Goal: Task Accomplishment & Management: Use online tool/utility

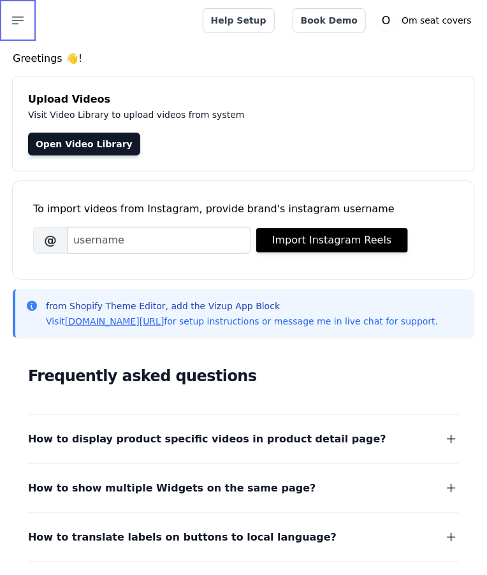
click at [23, 19] on icon "button" at bounding box center [17, 20] width 15 height 15
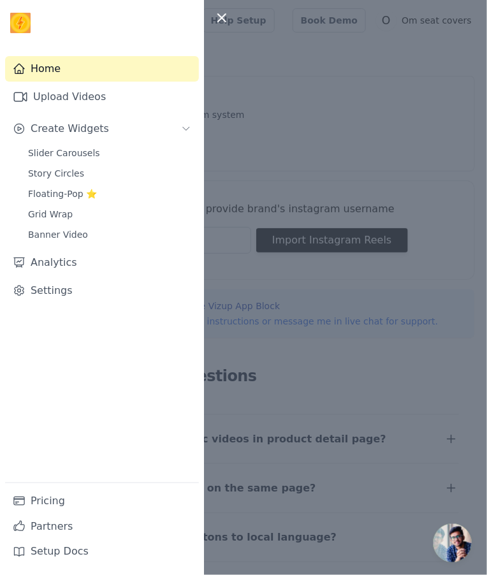
click at [37, 150] on span "Slider Carousels" at bounding box center [64, 153] width 72 height 13
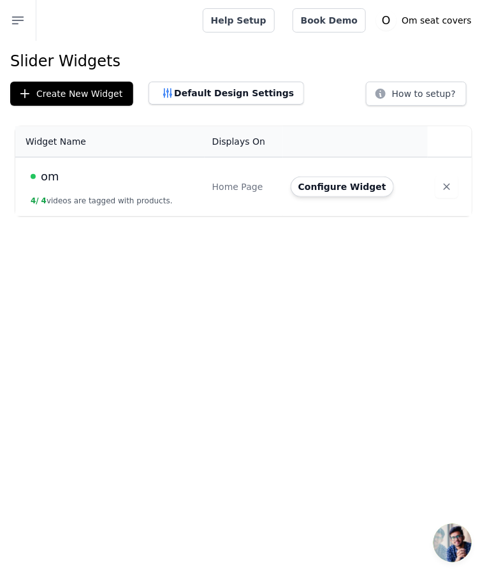
click at [349, 191] on button "Configure Widget" at bounding box center [342, 187] width 103 height 20
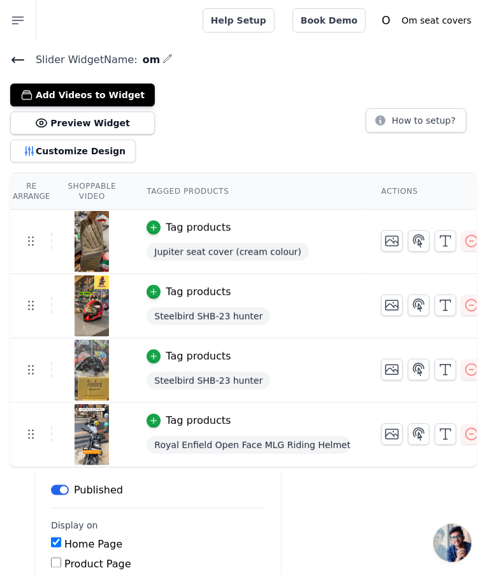
click at [40, 151] on button "Customize Design" at bounding box center [73, 151] width 126 height 23
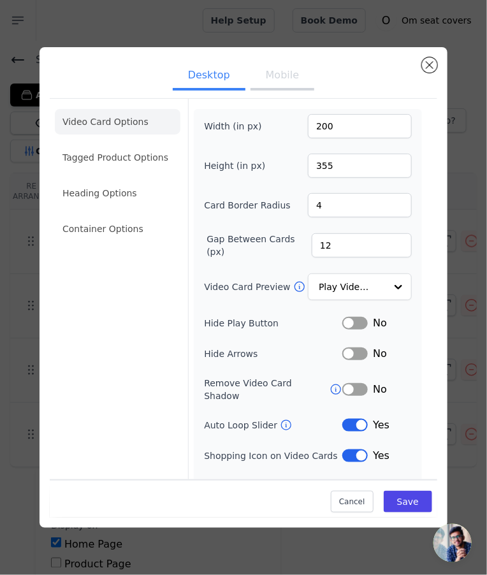
click at [296, 91] on button "Mobile" at bounding box center [282, 76] width 64 height 28
click at [193, 91] on button "Desktop" at bounding box center [209, 76] width 73 height 28
click at [354, 360] on button "Label" at bounding box center [354, 353] width 25 height 13
click at [79, 170] on li "Tagged Product Options" at bounding box center [118, 157] width 126 height 25
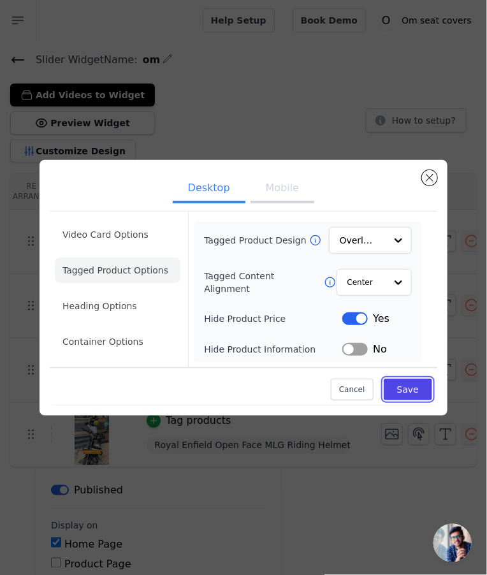
click at [417, 400] on button "Save" at bounding box center [408, 390] width 48 height 22
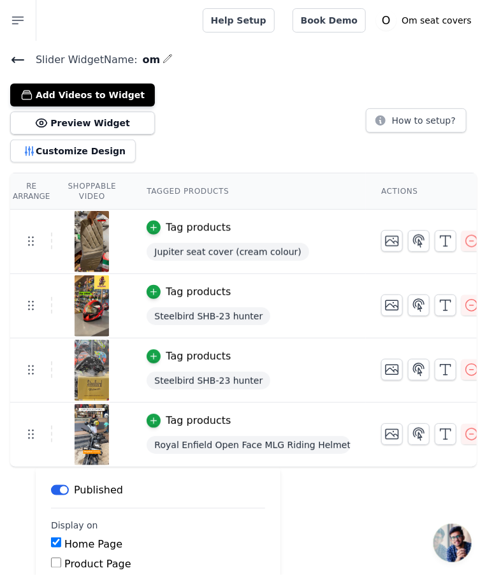
click at [41, 122] on icon at bounding box center [41, 123] width 3 height 3
click at [43, 151] on button "Customize Design" at bounding box center [73, 151] width 126 height 23
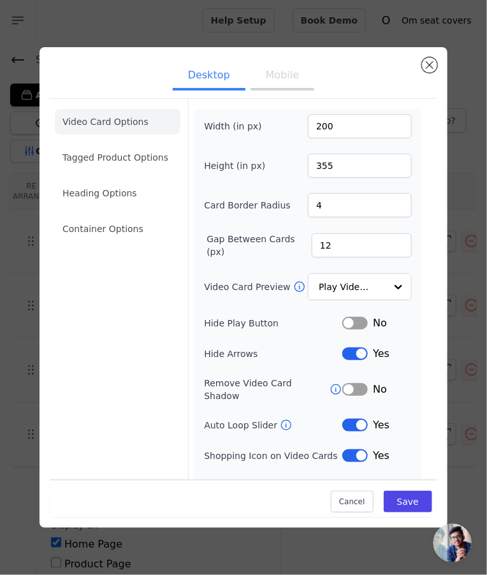
click at [74, 170] on li "Tagged Product Options" at bounding box center [118, 157] width 126 height 25
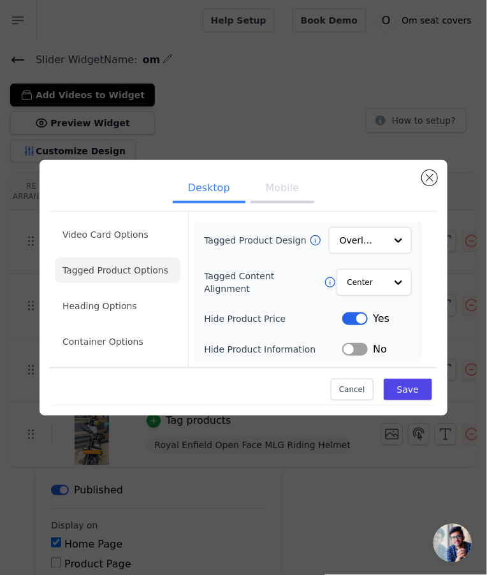
click at [74, 354] on li "Container Options" at bounding box center [118, 341] width 126 height 25
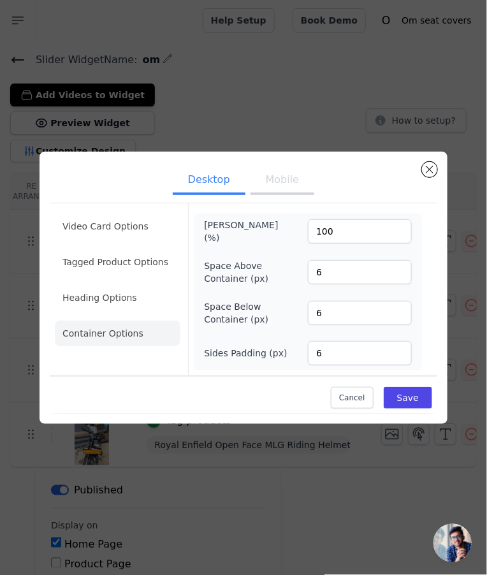
click at [69, 310] on li "Heading Options" at bounding box center [118, 297] width 126 height 25
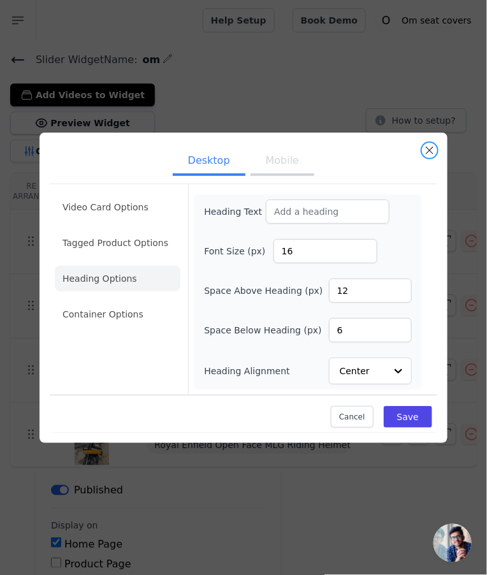
click at [432, 158] on button "Close modal" at bounding box center [429, 150] width 15 height 15
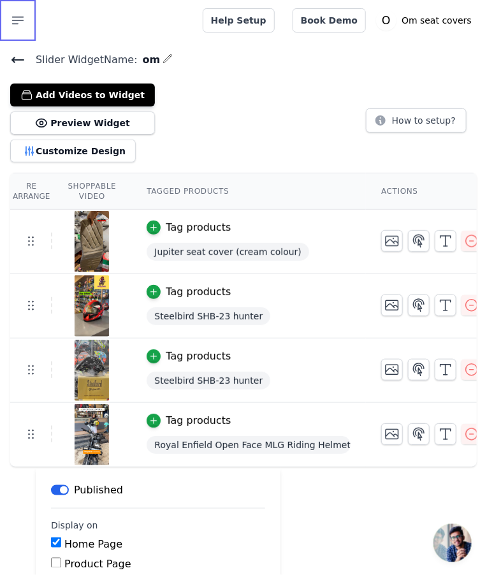
click at [16, 25] on icon "button" at bounding box center [17, 20] width 15 height 15
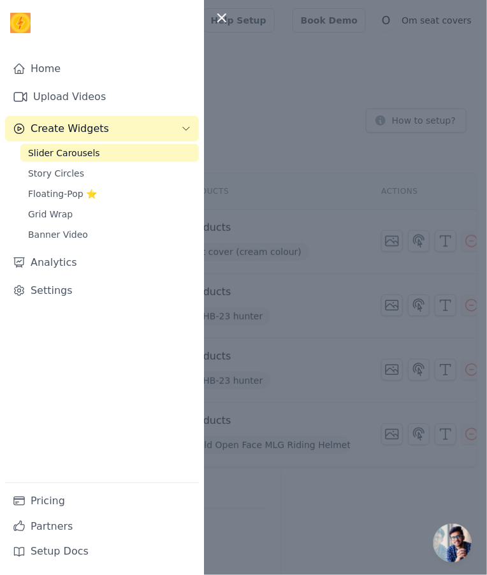
click at [37, 214] on span "Grid Wrap" at bounding box center [50, 214] width 45 height 13
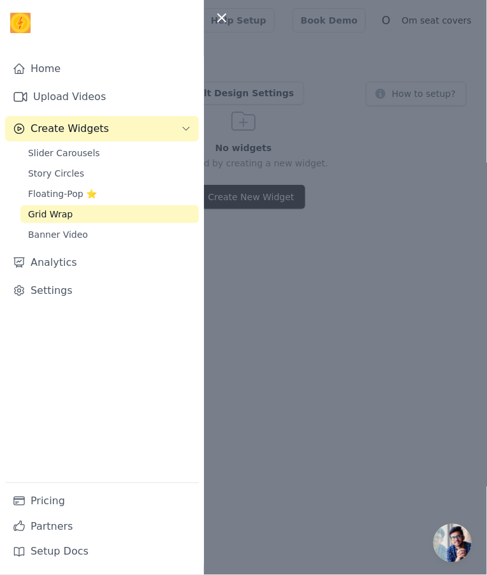
click at [448, 229] on div at bounding box center [243, 287] width 487 height 575
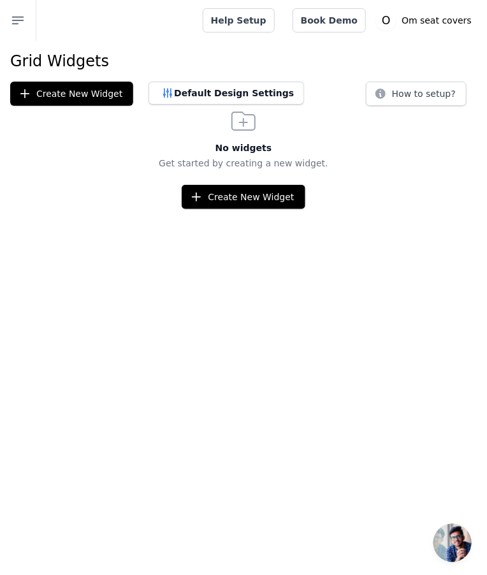
click at [166, 102] on button "Default Design Settings" at bounding box center [227, 93] width 156 height 23
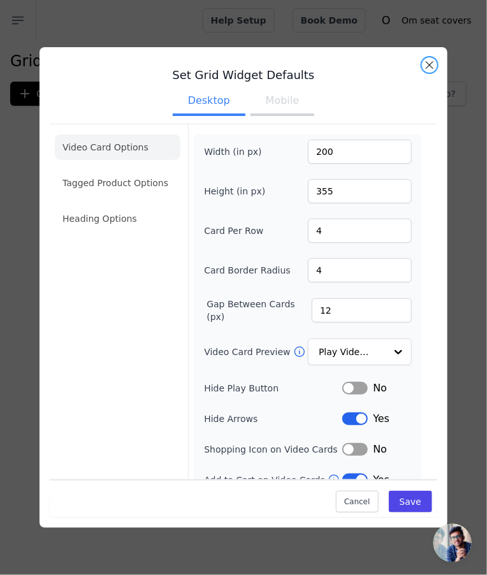
click at [430, 73] on button "Close modal" at bounding box center [429, 64] width 15 height 15
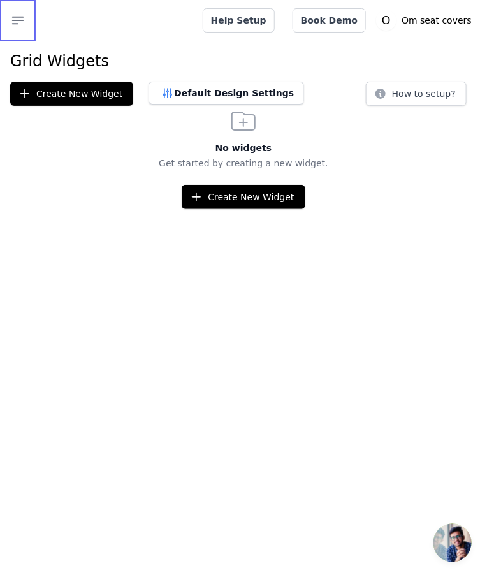
click at [18, 27] on icon "button" at bounding box center [17, 20] width 15 height 15
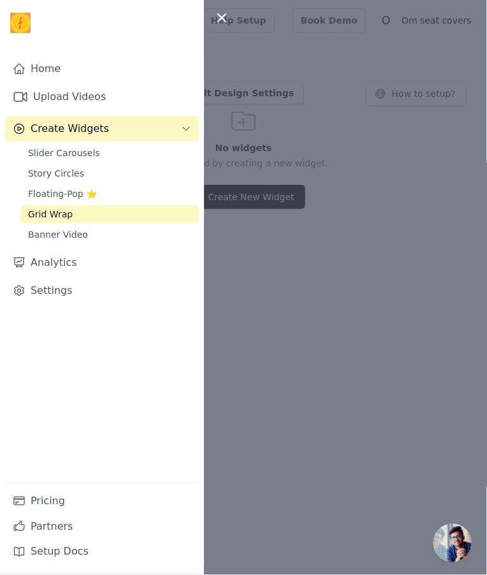
scroll to position [10, 0]
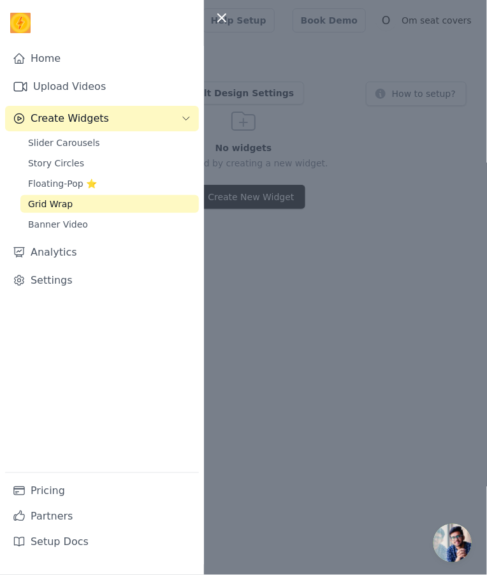
click at [42, 514] on link "Partners" at bounding box center [102, 516] width 194 height 25
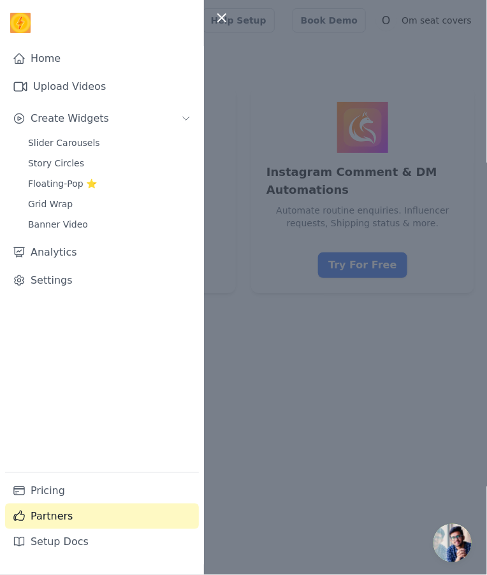
click at [435, 402] on div at bounding box center [243, 287] width 487 height 575
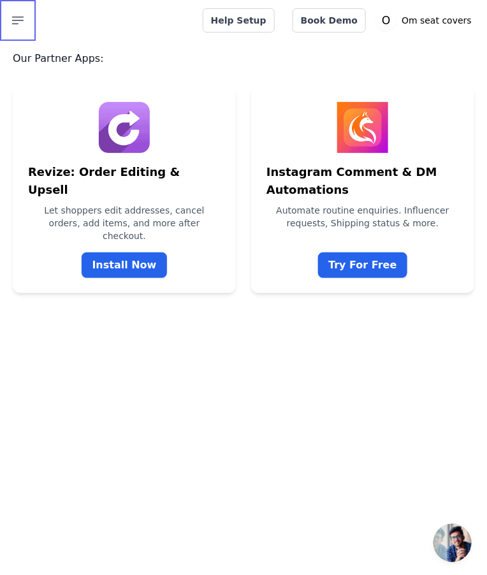
click at [11, 15] on icon "button" at bounding box center [17, 20] width 15 height 15
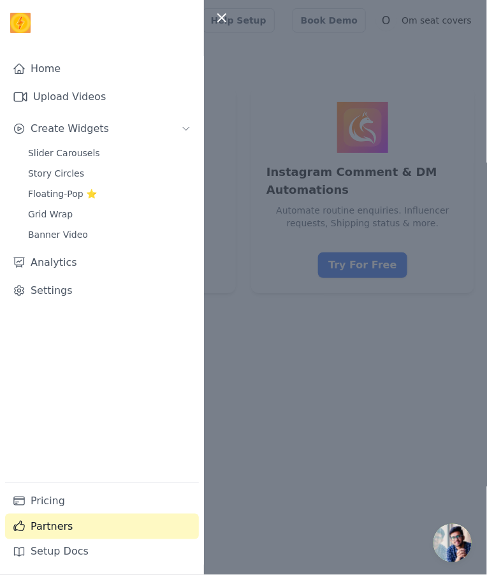
click at [45, 72] on link "Home" at bounding box center [102, 68] width 194 height 25
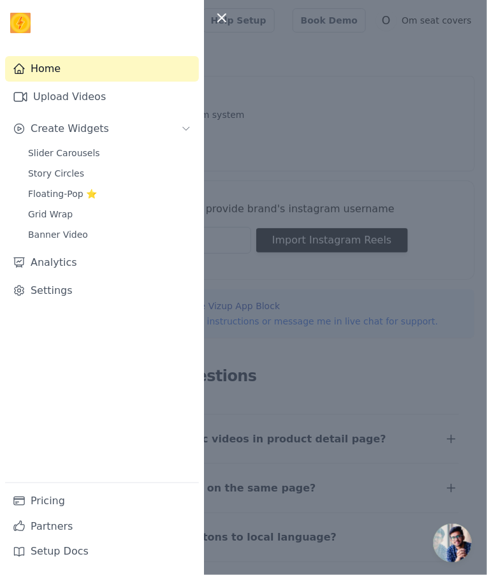
click at [437, 290] on div at bounding box center [243, 287] width 487 height 575
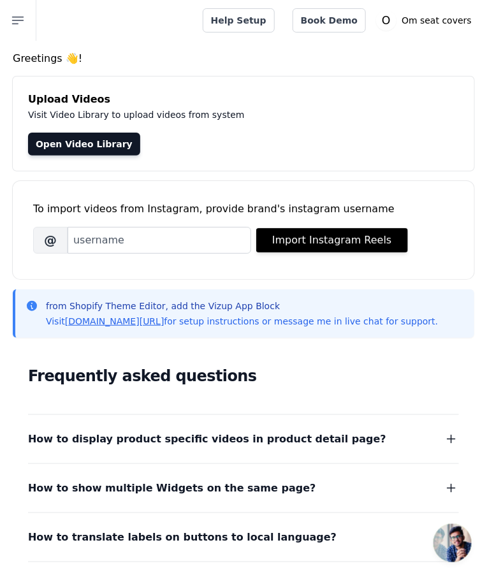
scroll to position [65, 0]
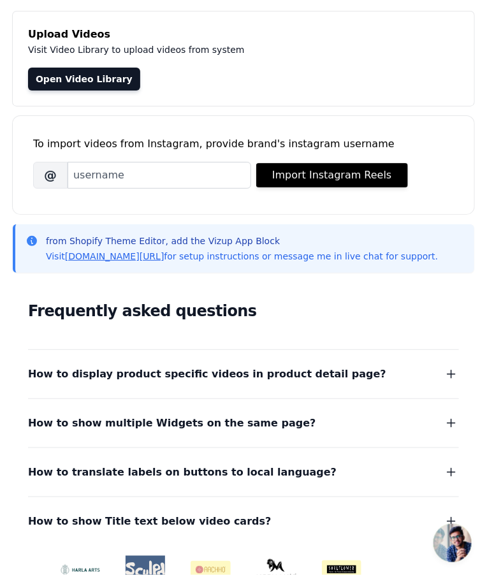
click at [352, 567] on img at bounding box center [342, 569] width 40 height 18
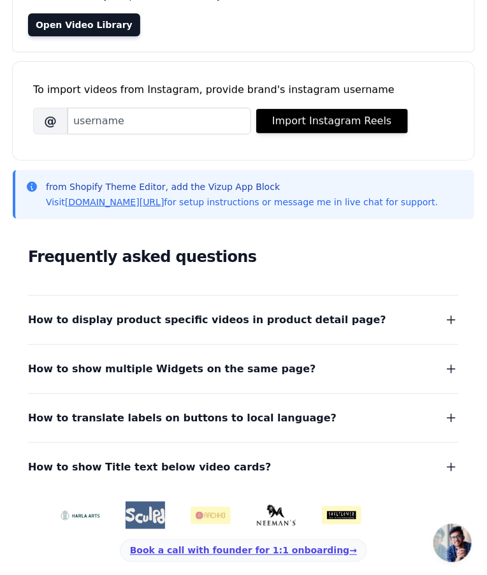
scroll to position [122, 0]
